Goal: Task Accomplishment & Management: Use online tool/utility

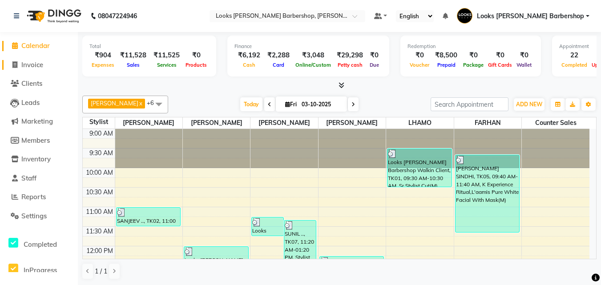
click at [27, 62] on span "Invoice" at bounding box center [32, 65] width 22 height 8
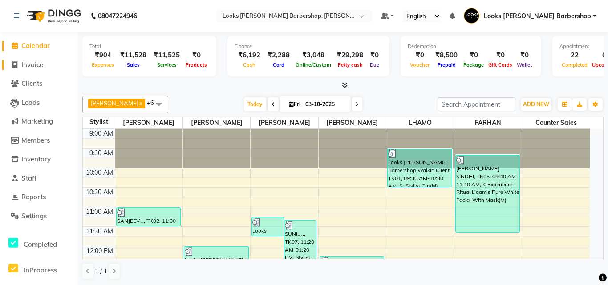
select select "service"
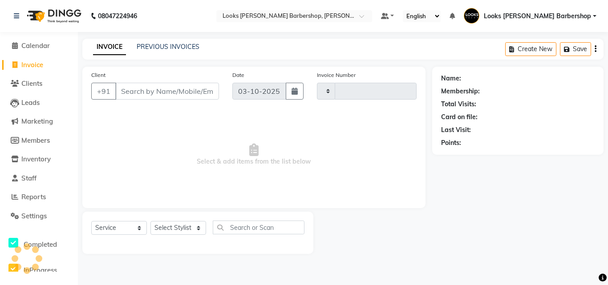
type input "4498"
select select "4323"
click at [132, 87] on input "Client" at bounding box center [167, 91] width 104 height 17
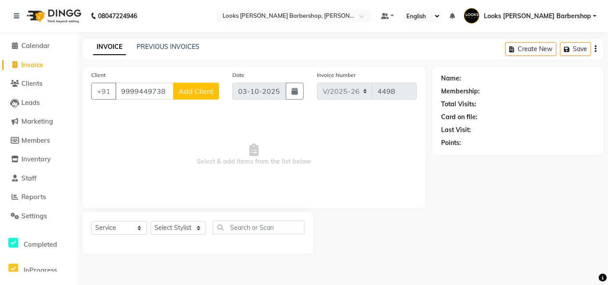
type input "9999449738"
click at [197, 94] on span "Add Client" at bounding box center [196, 91] width 35 height 9
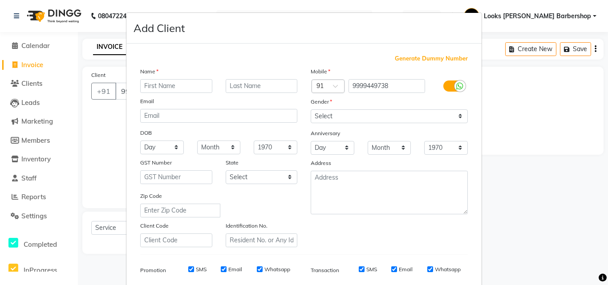
click at [171, 88] on input "text" at bounding box center [176, 86] width 72 height 14
type input "[PERSON_NAME]"
click at [240, 87] on input "text" at bounding box center [262, 86] width 72 height 14
type input ".."
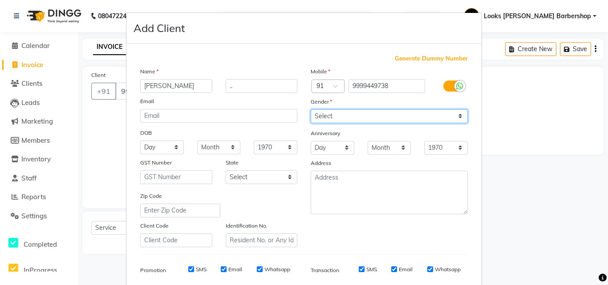
click at [454, 115] on select "Select [DEMOGRAPHIC_DATA] [DEMOGRAPHIC_DATA] Other Prefer Not To Say" at bounding box center [389, 117] width 157 height 14
select select "[DEMOGRAPHIC_DATA]"
click at [311, 110] on select "Select [DEMOGRAPHIC_DATA] [DEMOGRAPHIC_DATA] Other Prefer Not To Say" at bounding box center [389, 117] width 157 height 14
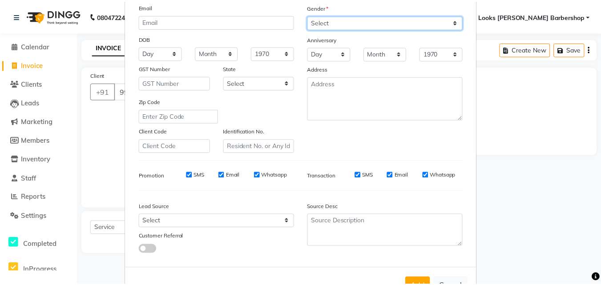
scroll to position [126, 0]
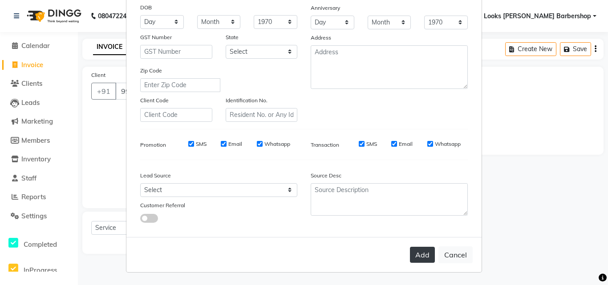
click at [426, 253] on button "Add" at bounding box center [422, 255] width 25 height 16
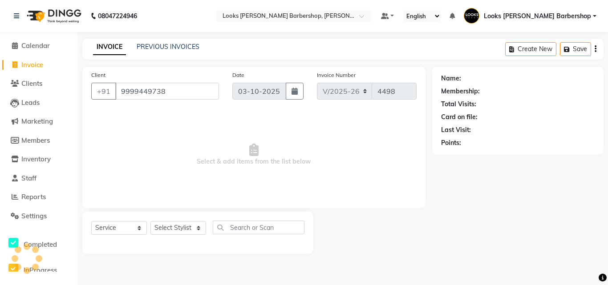
select select
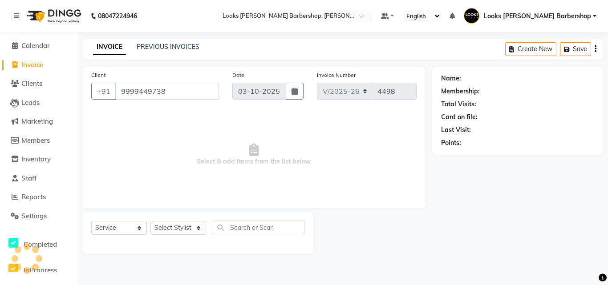
select select
checkbox input "false"
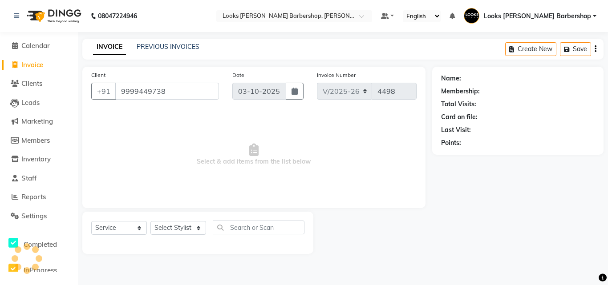
checkbox input "false"
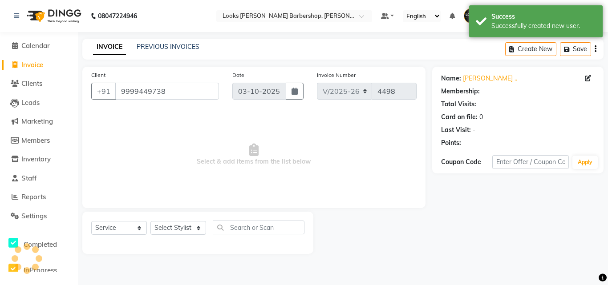
select select "1: Object"
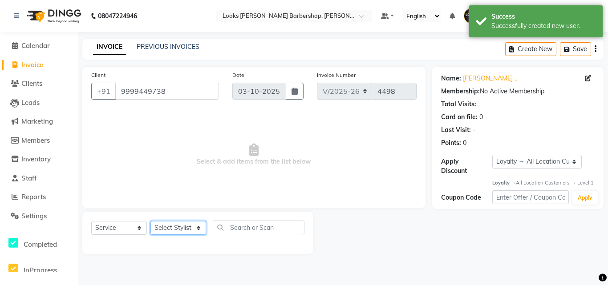
click at [198, 228] on select "Select Stylist [PERSON_NAME] [PERSON_NAME] Amazon_Kart [PERSON_NAME] Counter Sa…" at bounding box center [178, 228] width 56 height 14
select select "23409"
click at [150, 221] on select "Select Stylist [PERSON_NAME] [PERSON_NAME] Amazon_Kart [PERSON_NAME] Counter Sa…" at bounding box center [178, 228] width 56 height 14
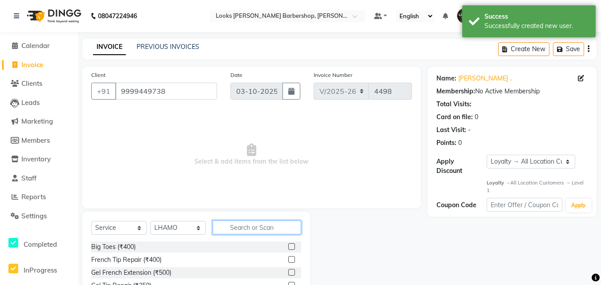
click at [229, 224] on input "text" at bounding box center [257, 228] width 89 height 14
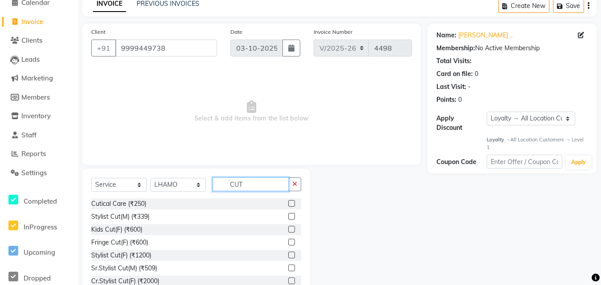
scroll to position [71, 0]
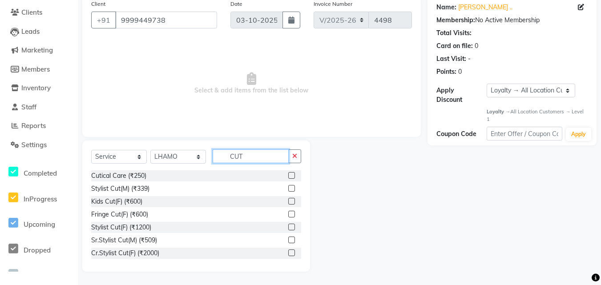
type input "CUT"
click at [288, 241] on label at bounding box center [291, 240] width 7 height 7
click at [288, 241] on input "checkbox" at bounding box center [291, 241] width 6 height 6
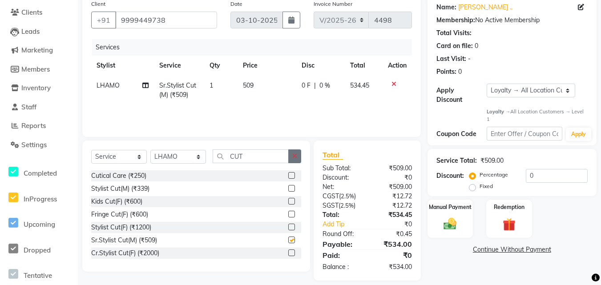
checkbox input "false"
click at [297, 154] on icon "button" at bounding box center [294, 156] width 5 height 6
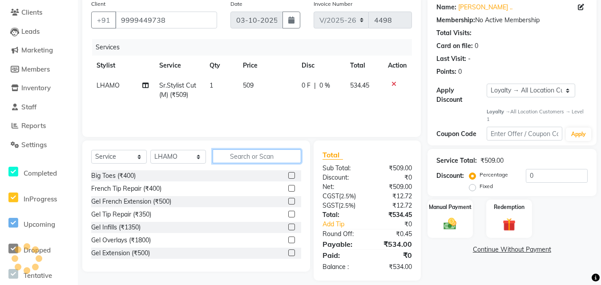
click at [269, 160] on input "text" at bounding box center [257, 157] width 89 height 14
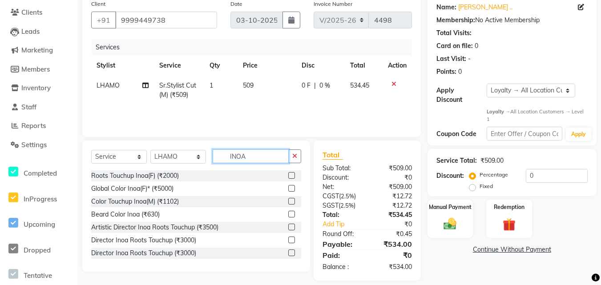
type input "INOA"
click at [288, 199] on label at bounding box center [291, 201] width 7 height 7
click at [288, 199] on input "checkbox" at bounding box center [291, 202] width 6 height 6
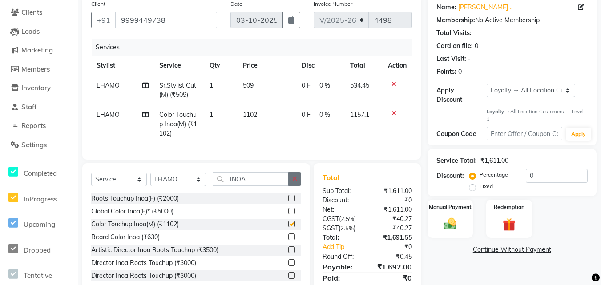
checkbox input "false"
click at [293, 182] on icon "button" at bounding box center [294, 179] width 5 height 6
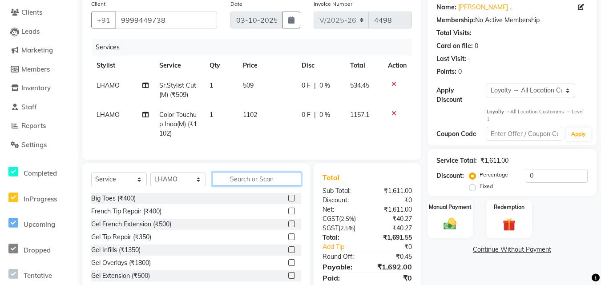
click at [256, 186] on input "text" at bounding box center [257, 179] width 89 height 14
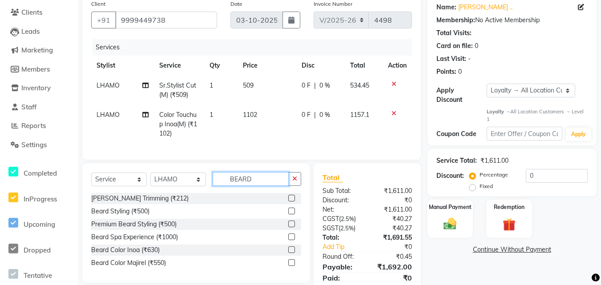
type input "BEARD"
click at [291, 202] on label at bounding box center [291, 198] width 7 height 7
click at [291, 202] on input "checkbox" at bounding box center [291, 199] width 6 height 6
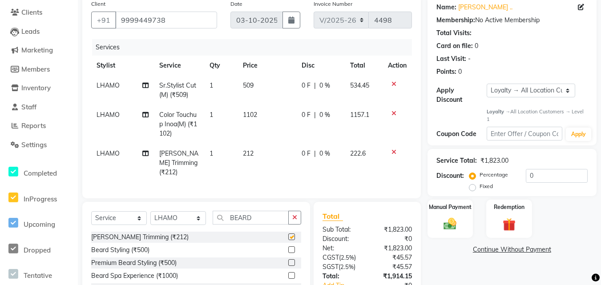
checkbox input "false"
click at [195, 216] on select "Select Stylist [PERSON_NAME] [PERSON_NAME] Amazon_Kart [PERSON_NAME] Counter Sa…" at bounding box center [178, 218] width 56 height 14
select select "23410"
click at [150, 211] on select "Select Stylist [PERSON_NAME] [PERSON_NAME] Amazon_Kart [PERSON_NAME] Counter Sa…" at bounding box center [178, 218] width 56 height 14
click at [295, 217] on icon "button" at bounding box center [294, 218] width 5 height 6
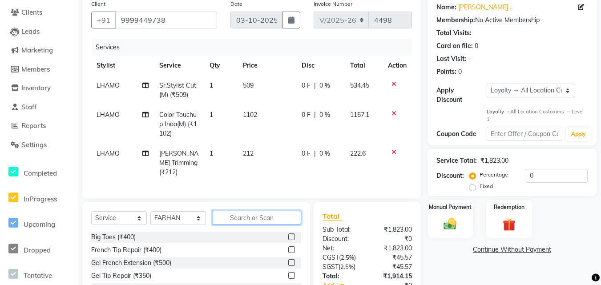
click at [284, 218] on input "text" at bounding box center [257, 218] width 89 height 14
type input "CUT"
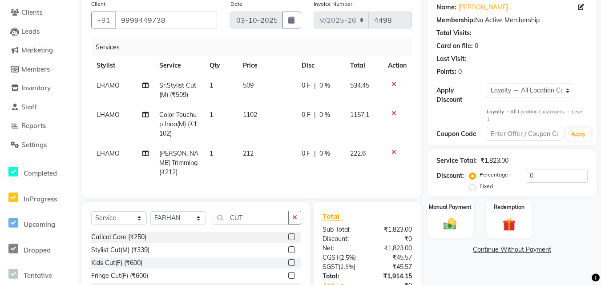
click at [288, 248] on label at bounding box center [291, 250] width 7 height 7
click at [288, 248] on input "checkbox" at bounding box center [291, 251] width 6 height 6
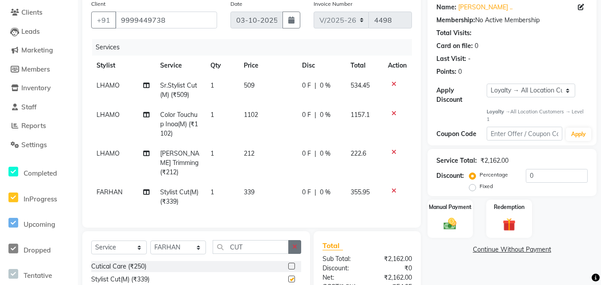
checkbox input "false"
click at [292, 244] on icon "button" at bounding box center [294, 247] width 5 height 6
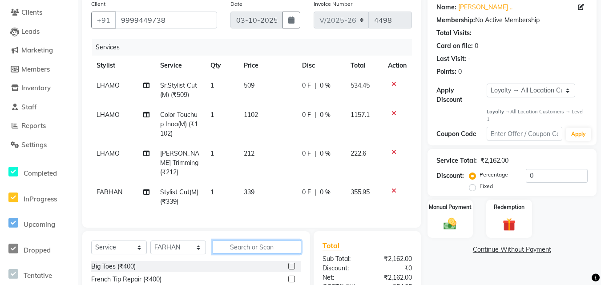
click at [274, 244] on input "text" at bounding box center [257, 247] width 89 height 14
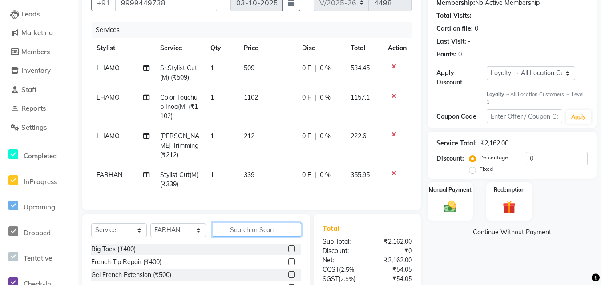
scroll to position [168, 0]
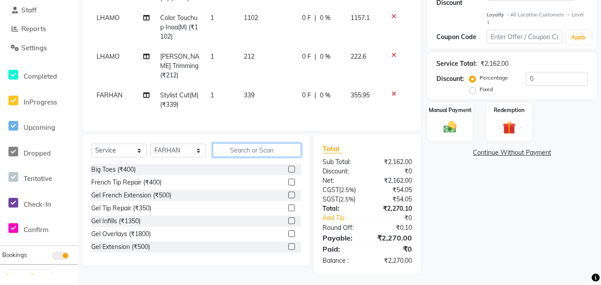
click at [236, 143] on input "text" at bounding box center [257, 150] width 89 height 14
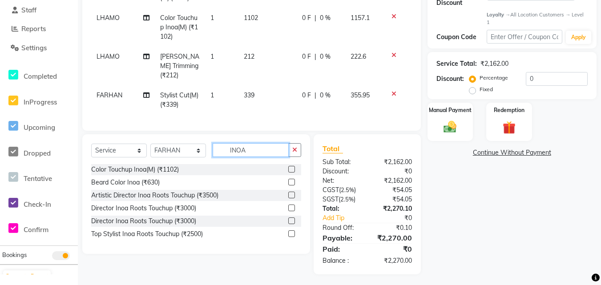
type input "INOA"
click at [290, 166] on label at bounding box center [291, 169] width 7 height 7
click at [290, 167] on input "checkbox" at bounding box center [291, 170] width 6 height 6
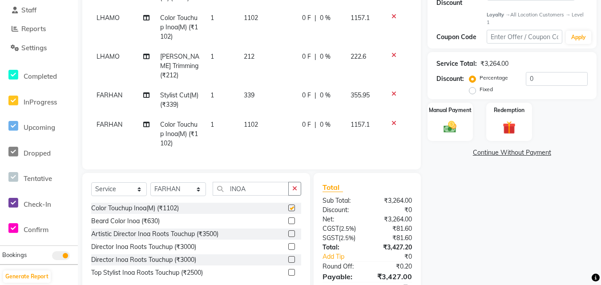
checkbox input "false"
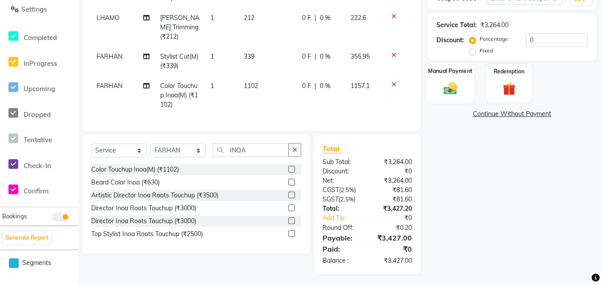
click at [441, 84] on img at bounding box center [451, 89] width 22 height 16
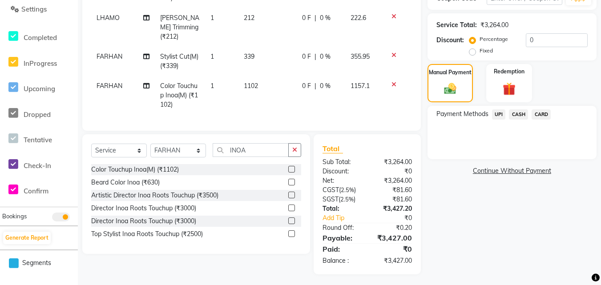
click at [518, 114] on span "CASH" at bounding box center [518, 115] width 19 height 10
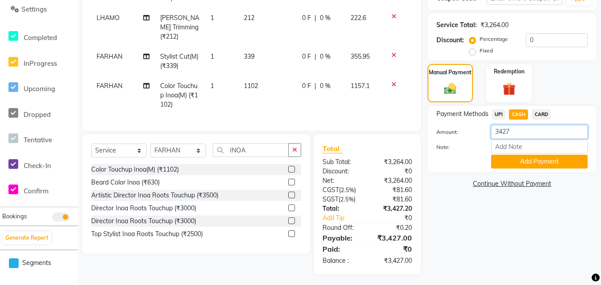
click at [513, 130] on input "3427" at bounding box center [539, 132] width 97 height 14
click at [394, 52] on icon at bounding box center [394, 55] width 5 height 6
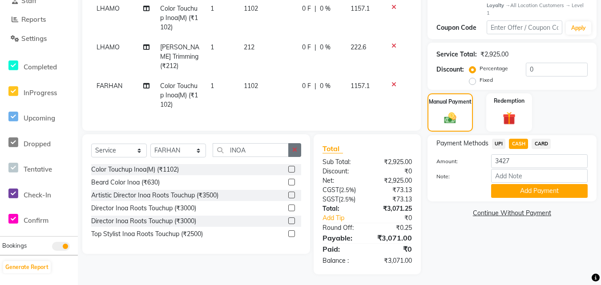
click at [292, 146] on button "button" at bounding box center [294, 150] width 13 height 14
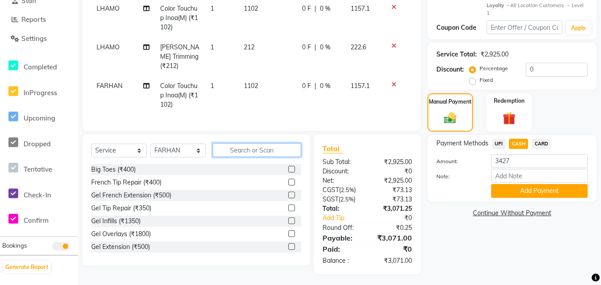
click at [276, 148] on input "text" at bounding box center [257, 150] width 89 height 14
type input "CUT"
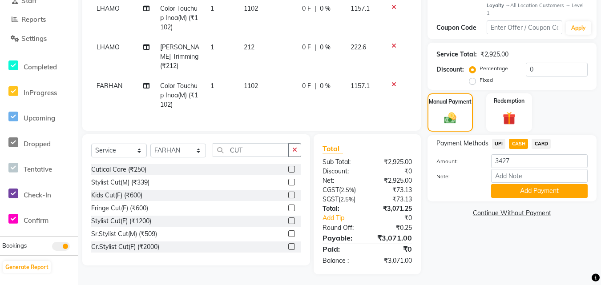
click at [288, 231] on label at bounding box center [291, 234] width 7 height 7
click at [288, 231] on input "checkbox" at bounding box center [291, 234] width 6 height 6
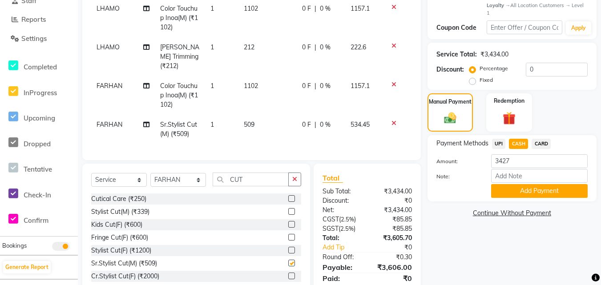
checkbox input "false"
click at [490, 239] on div "Name: [PERSON_NAME] .. Membership: No Active Membership Total Visits: Card on f…" at bounding box center [516, 96] width 176 height 415
click at [515, 158] on input "3427" at bounding box center [539, 161] width 97 height 14
type input "3"
click at [523, 143] on span "CASH" at bounding box center [518, 144] width 19 height 10
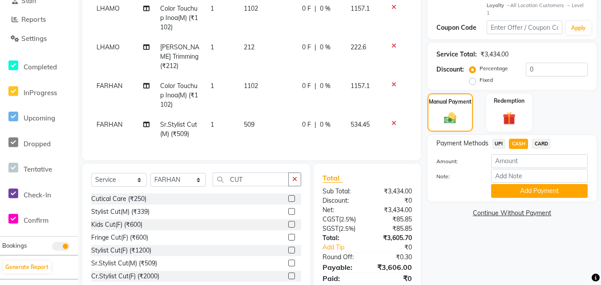
type input "3606"
click at [511, 190] on button "Add Payment" at bounding box center [539, 191] width 97 height 14
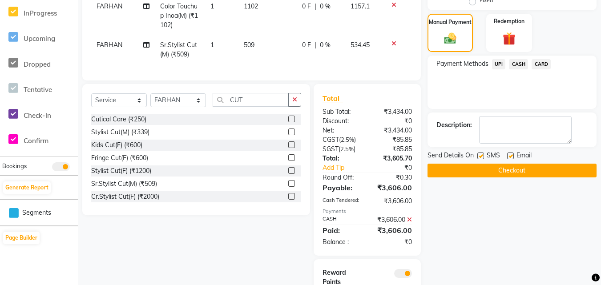
scroll to position [310, 0]
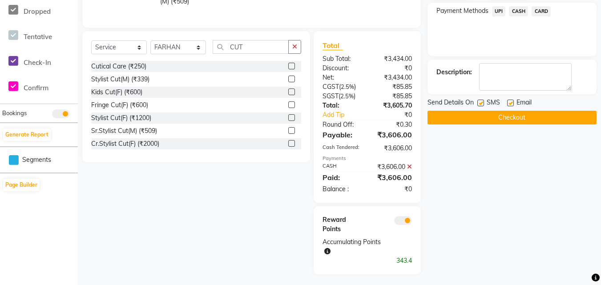
click at [485, 117] on button "Checkout" at bounding box center [512, 118] width 169 height 14
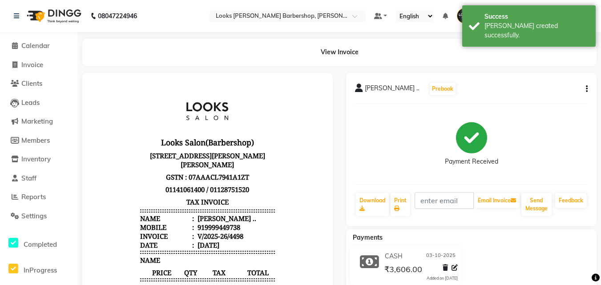
click at [12, 41] on li "Calendar" at bounding box center [39, 46] width 78 height 19
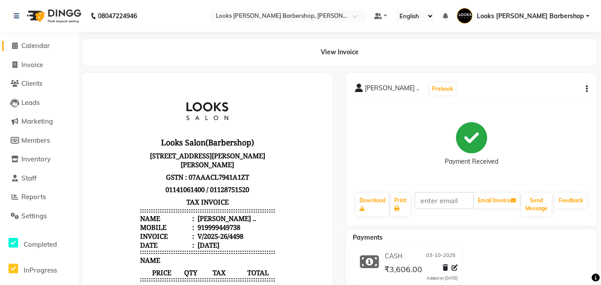
click at [14, 46] on icon at bounding box center [15, 45] width 6 height 7
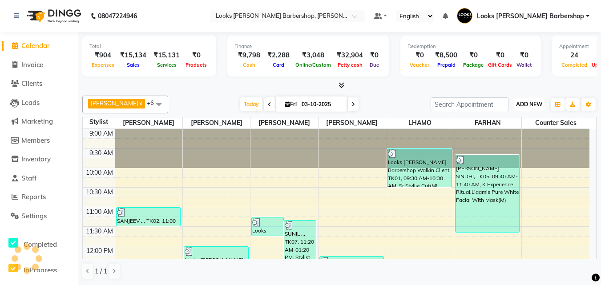
click at [524, 100] on button "ADD NEW Toggle Dropdown" at bounding box center [529, 104] width 31 height 12
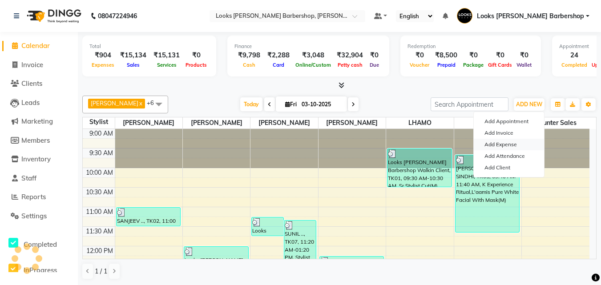
click at [507, 146] on link "Add Expense" at bounding box center [509, 145] width 70 height 12
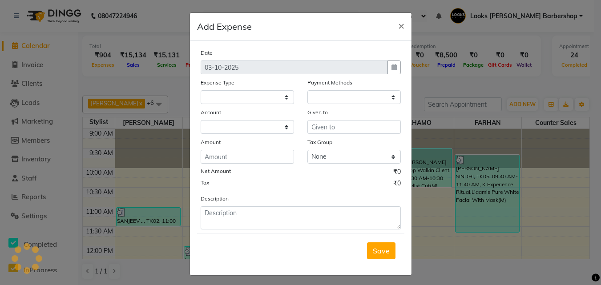
select select
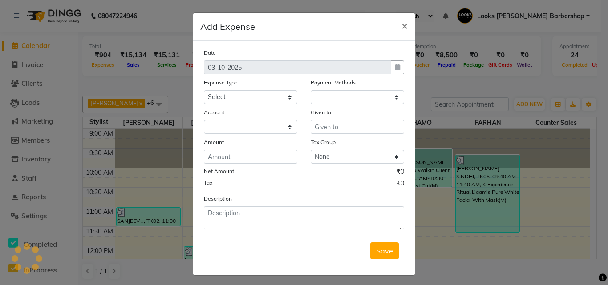
select select "1"
select select "3128"
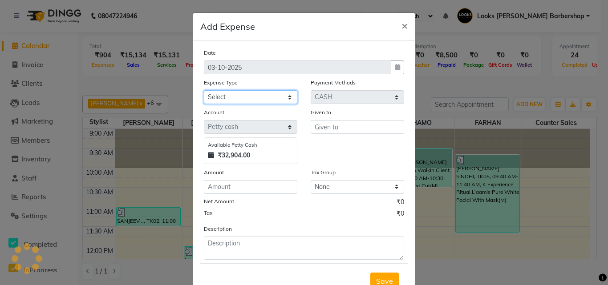
click at [286, 95] on select "Select Accommodation Aesthetics Bank Deposit BLINKIT Cash Handover Client Refun…" at bounding box center [250, 97] width 93 height 14
select select "23704"
click at [12, 39] on ngb-modal-window "Add Expense × Date [DATE] Expense Type Select Accommodation Aesthetics Bank Dep…" at bounding box center [304, 142] width 608 height 285
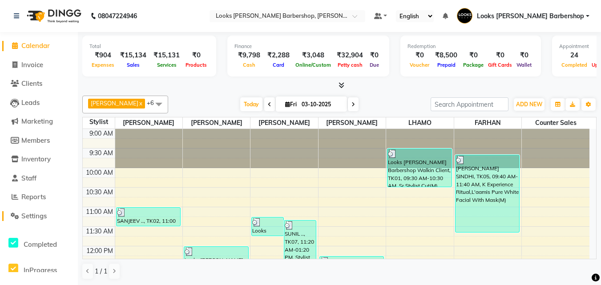
click at [26, 214] on span "Settings" at bounding box center [33, 216] width 25 height 8
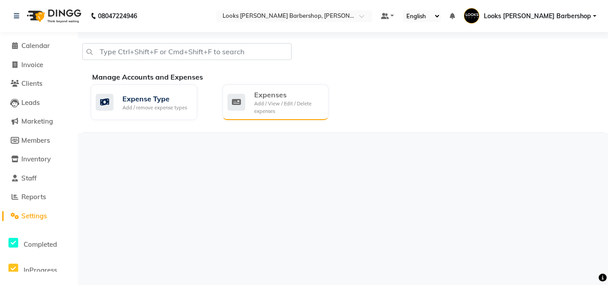
click at [286, 95] on div "Expenses" at bounding box center [288, 94] width 68 height 11
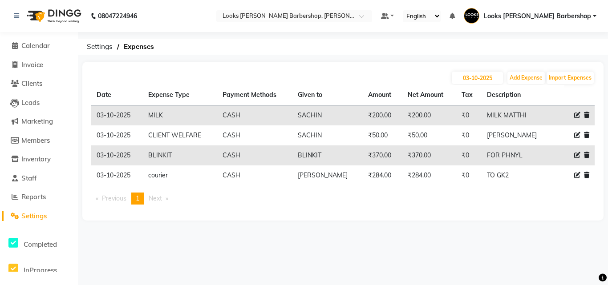
click at [572, 133] on div at bounding box center [580, 135] width 20 height 9
click at [574, 133] on icon at bounding box center [577, 135] width 6 height 6
select select "23749"
select select "1"
select select "3128"
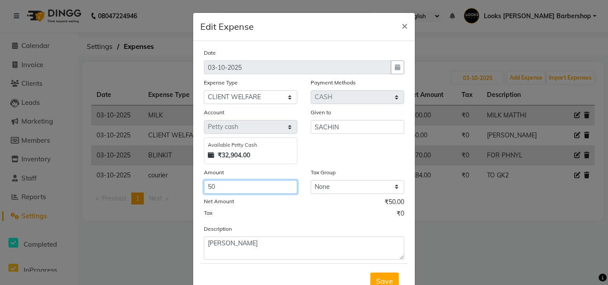
click at [222, 185] on input "50" at bounding box center [250, 187] width 93 height 14
type input "5"
type input "140"
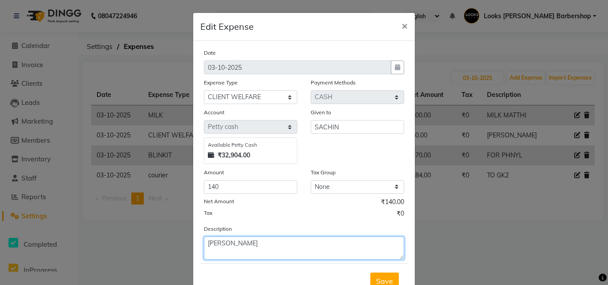
click at [260, 245] on textarea "[PERSON_NAME]" at bounding box center [304, 248] width 200 height 23
type textarea "[PERSON_NAME] FRESH LIME"
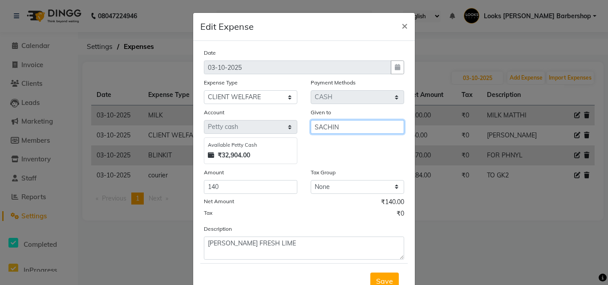
click at [330, 123] on input "SACHIN" at bounding box center [357, 127] width 93 height 14
click at [338, 126] on input "SACHIN" at bounding box center [357, 127] width 93 height 14
type input "[PERSON_NAME]"
click at [385, 282] on span "Save" at bounding box center [384, 281] width 17 height 9
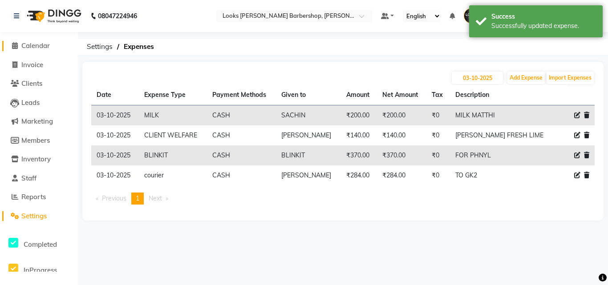
click at [20, 46] on span at bounding box center [14, 46] width 13 height 10
